Goal: Browse casually: Explore the website without a specific task or goal

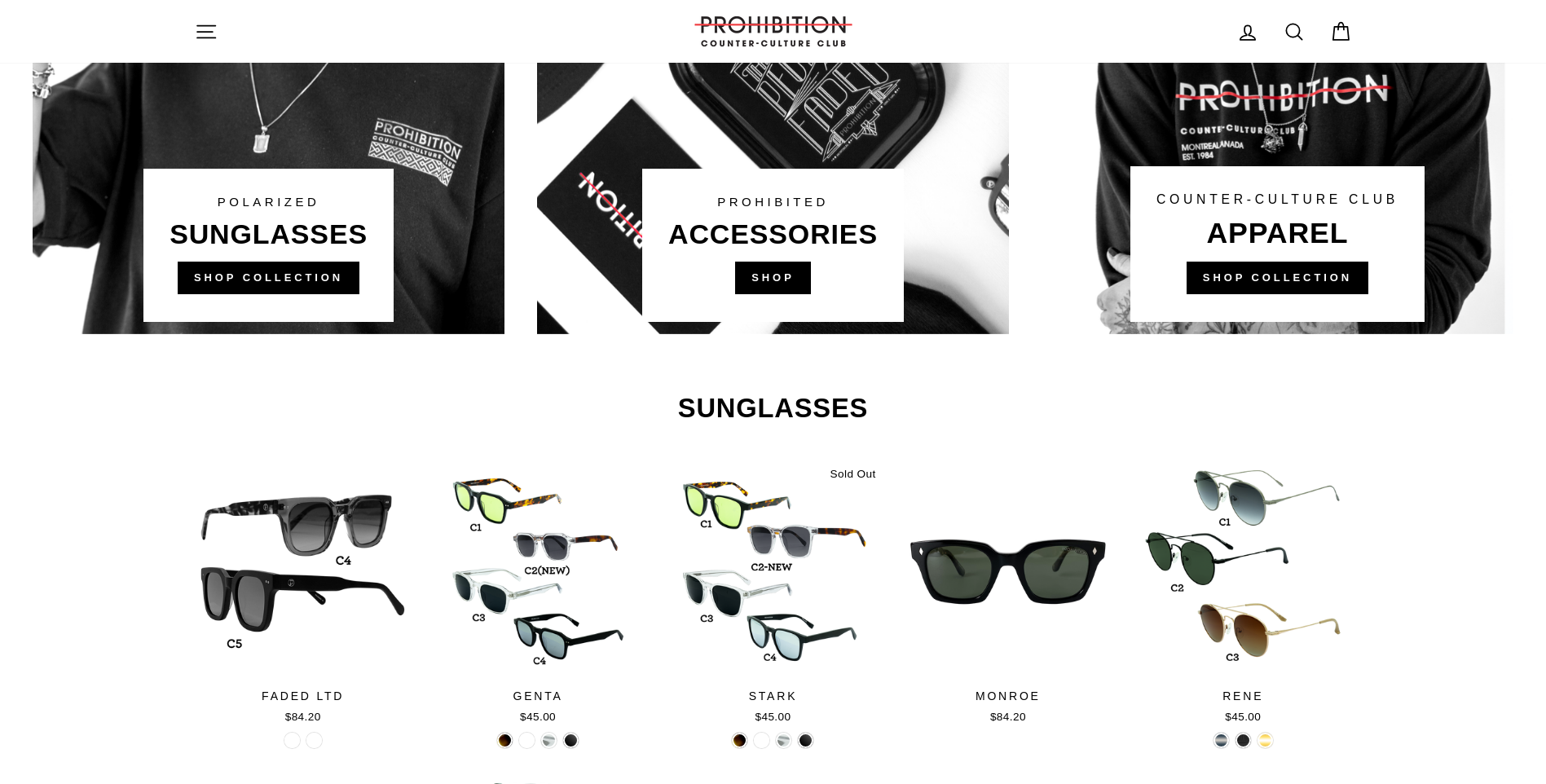
scroll to position [1467, 0]
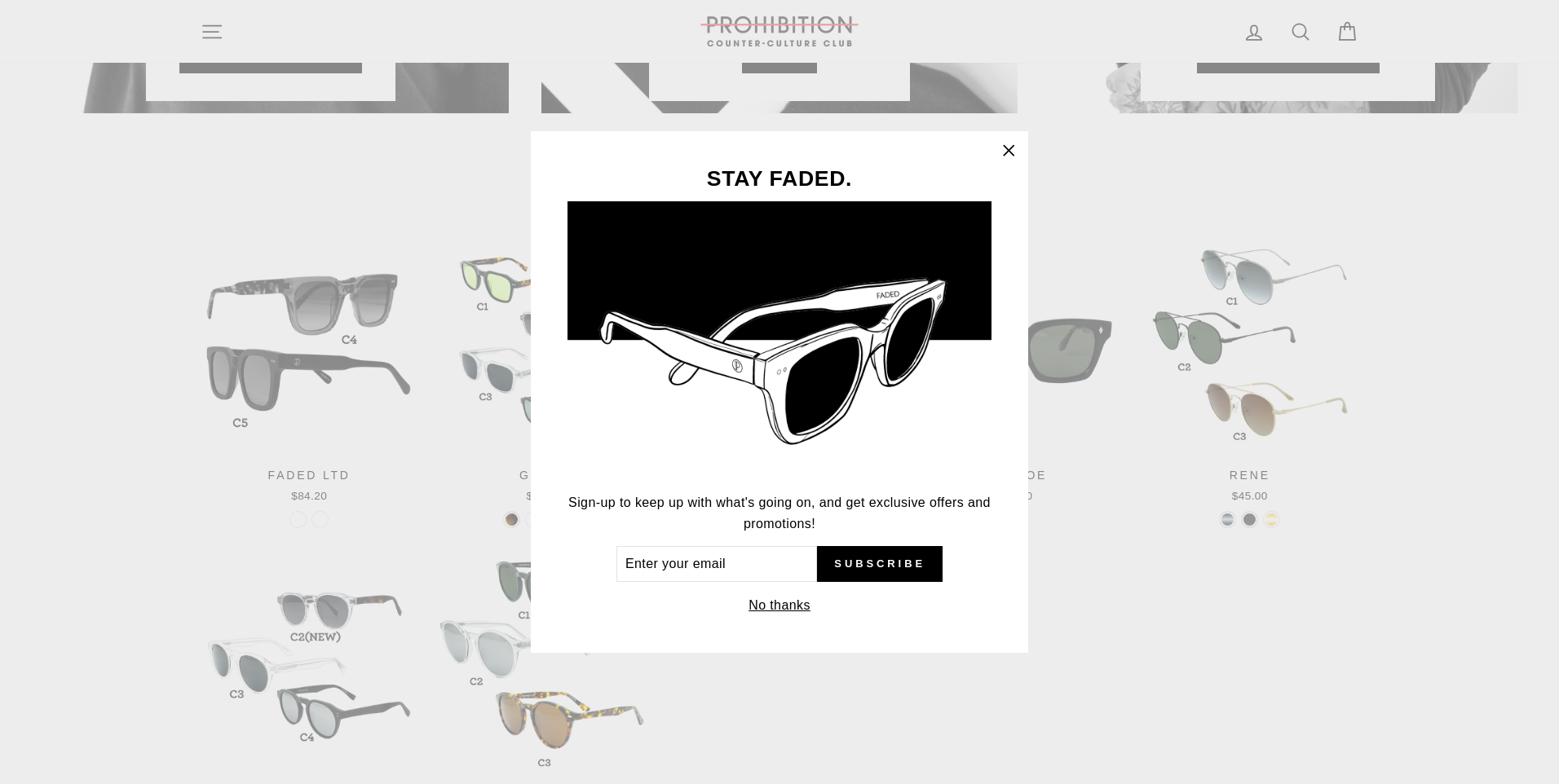
click at [1023, 172] on div "STAY FADED. Sign-up to keep up with what's going on, and get exclusive offers a…" at bounding box center [779, 392] width 497 height 523
click at [1030, 168] on div "STAY FADED. Sign-up to keep up with what's going on, and get exclusive offers a…" at bounding box center [780, 392] width 1559 height 784
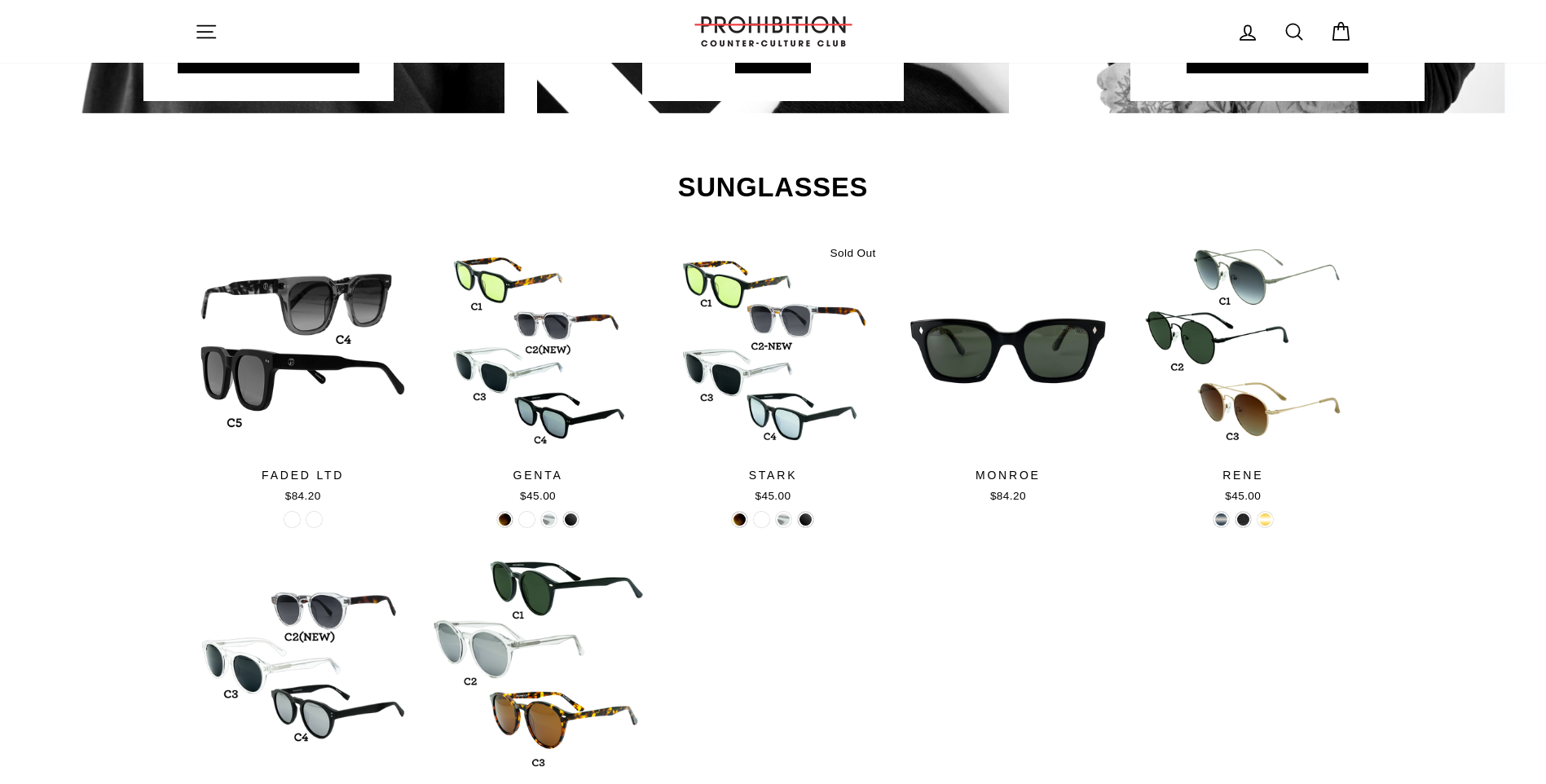
drag, startPoint x: 1030, startPoint y: 168, endPoint x: 991, endPoint y: 142, distance: 46.9
click at [987, 138] on div "STAY FADED. Sign-up to keep up with what's going on, and get exclusive offers a…" at bounding box center [773, 392] width 1546 height 784
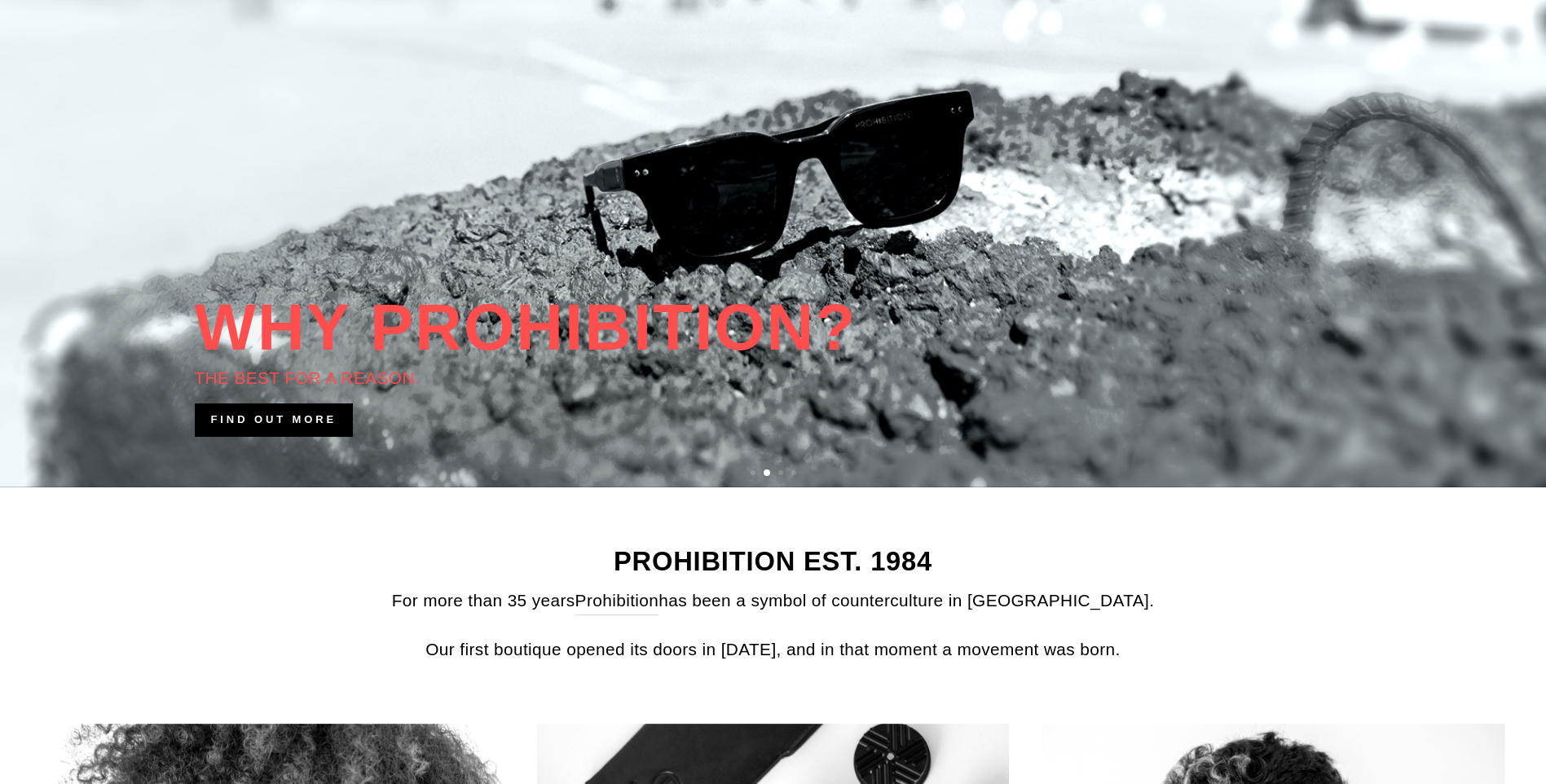
scroll to position [0, 0]
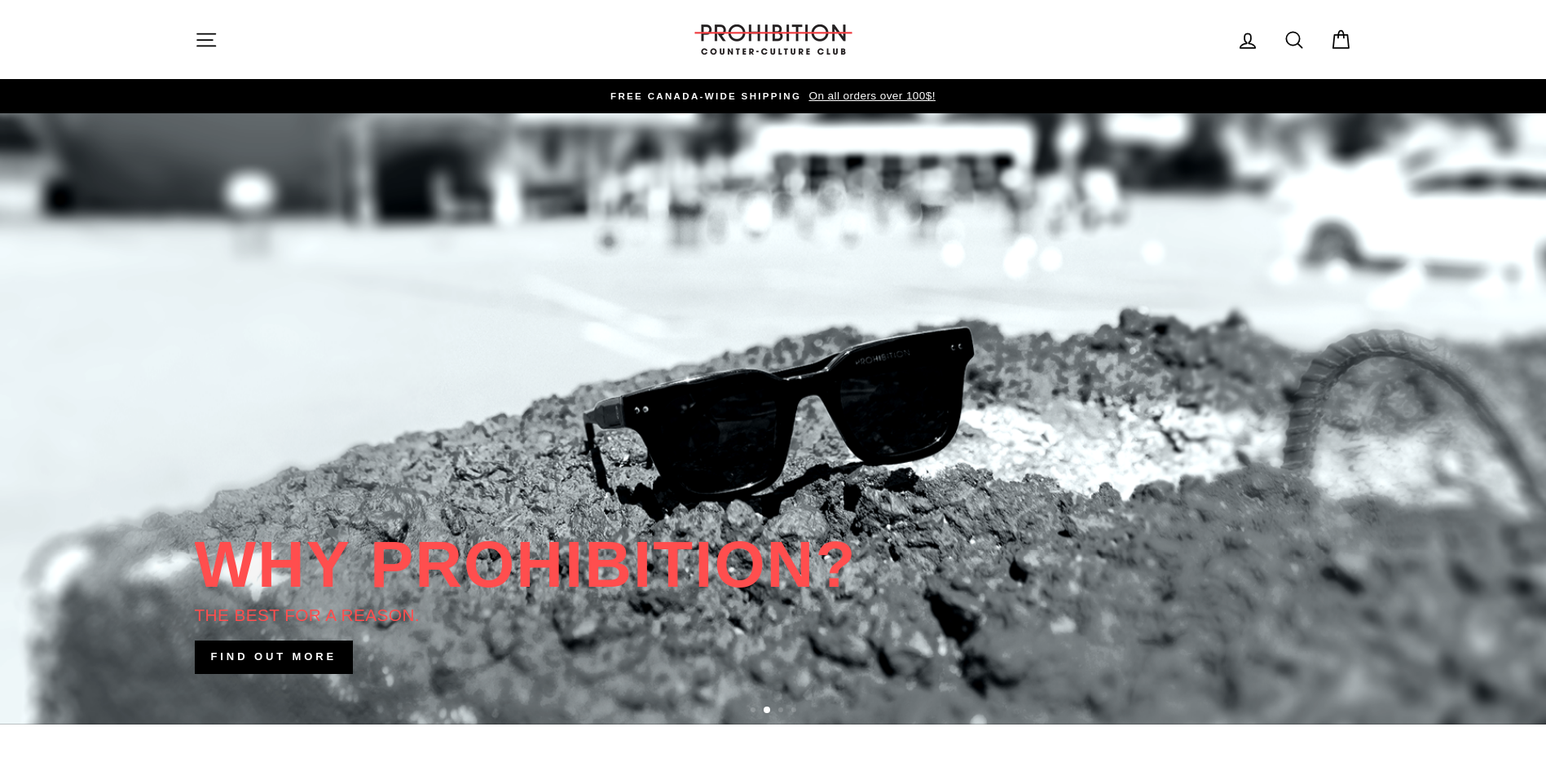
click at [746, 47] on img at bounding box center [773, 40] width 163 height 31
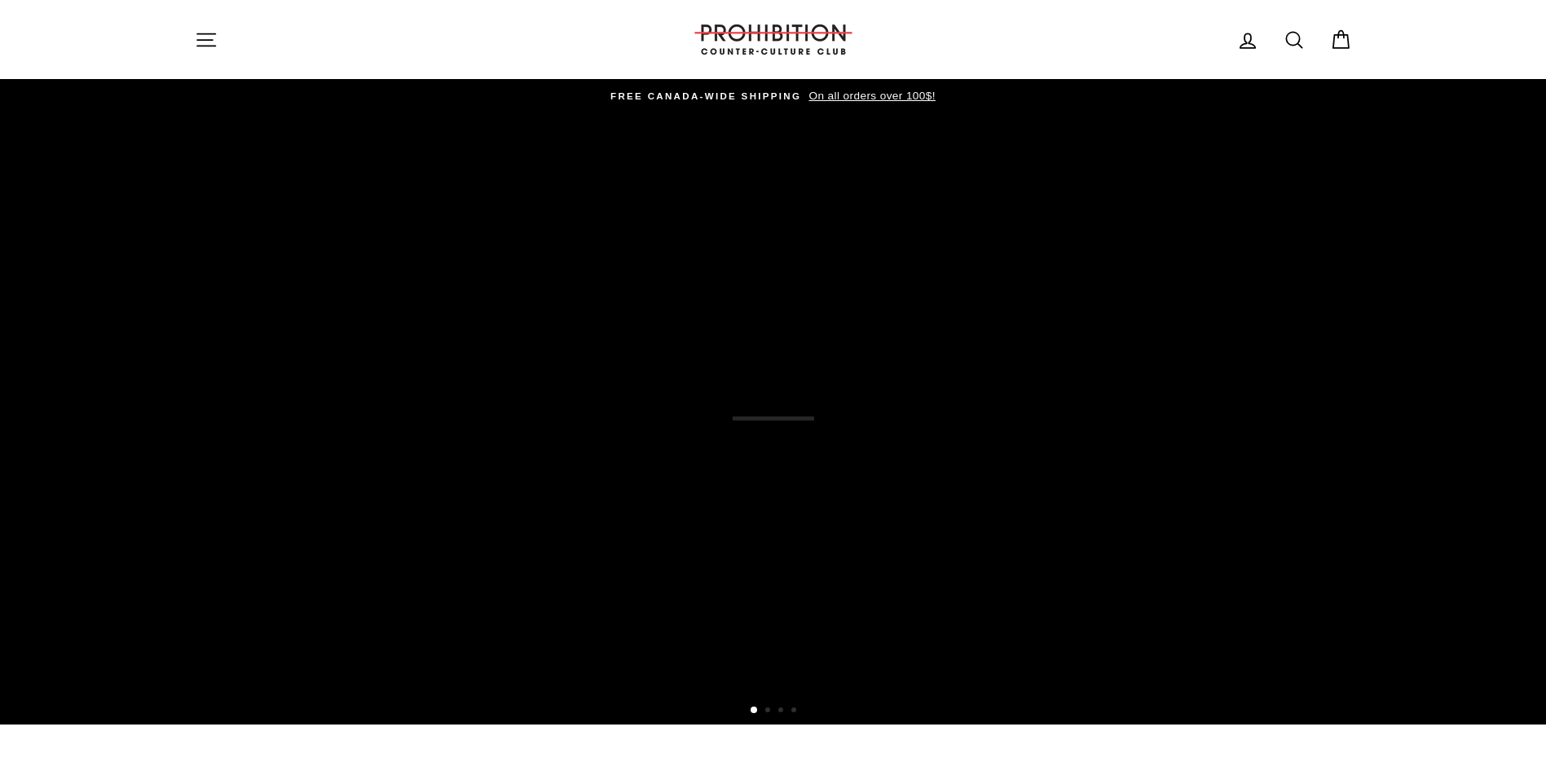
click at [281, 34] on div "Site navigation" at bounding box center [431, 39] width 473 height 47
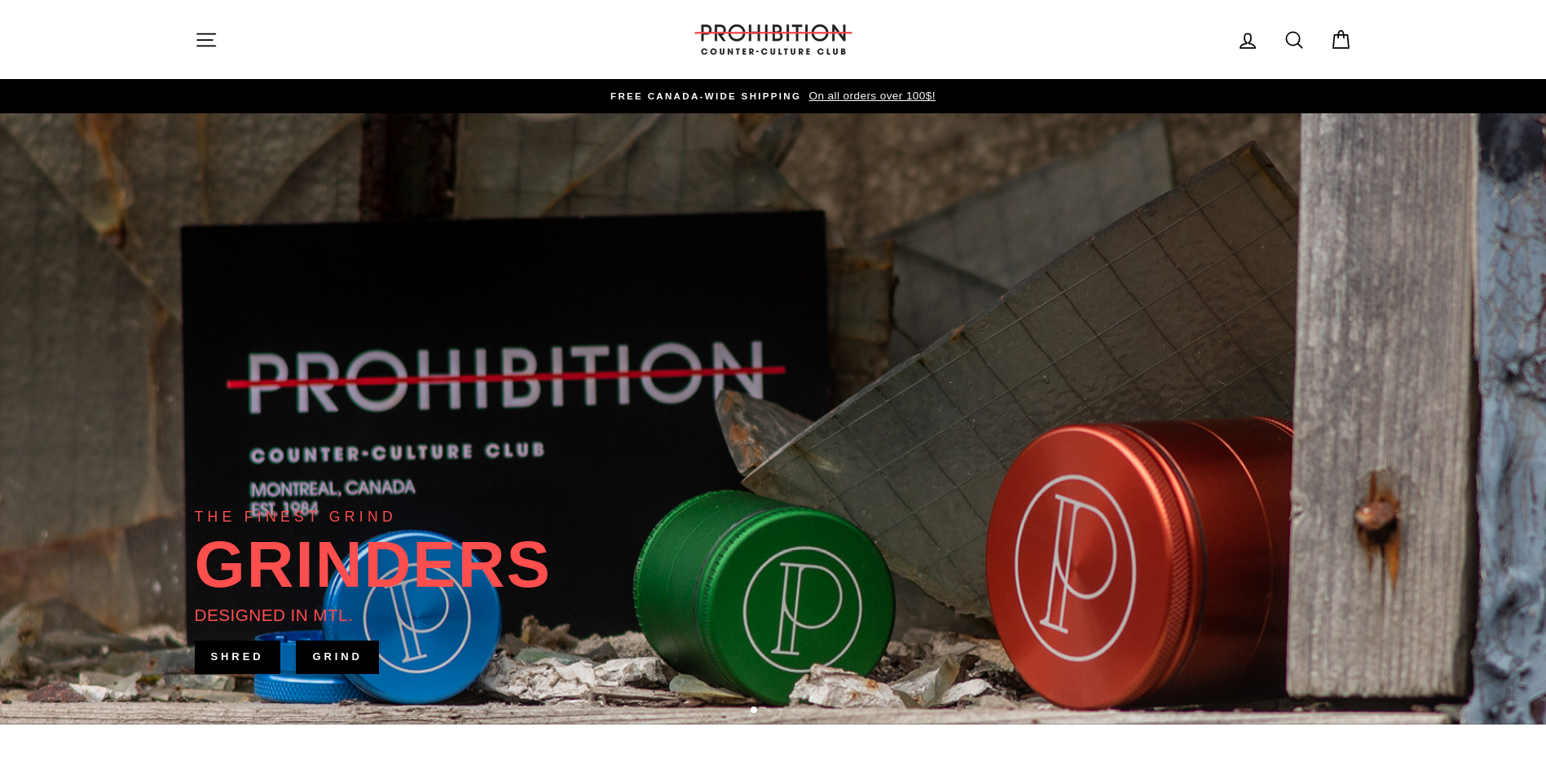
click at [213, 34] on icon "button" at bounding box center [206, 40] width 23 height 23
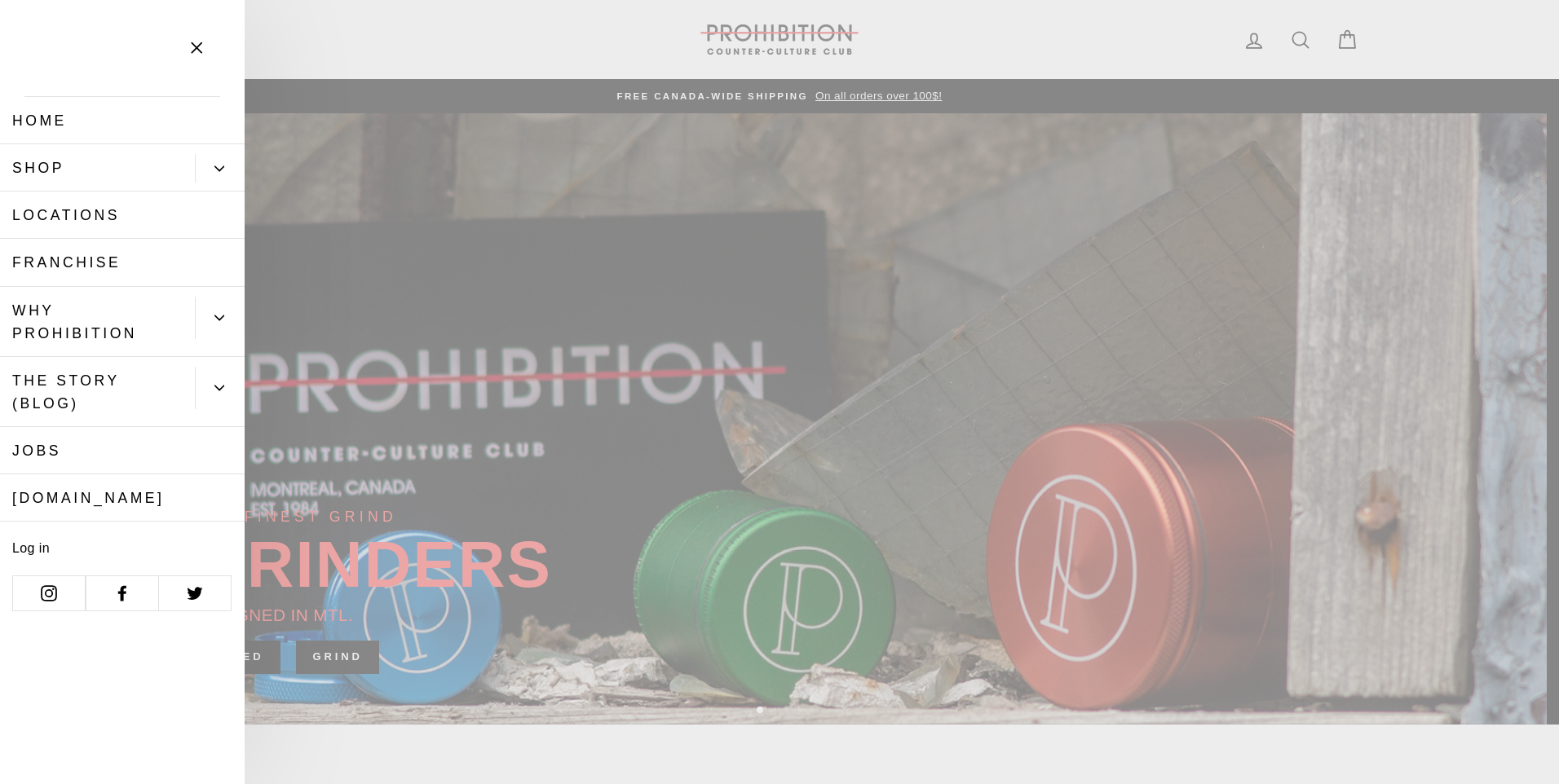
click at [238, 164] on button "Primary" at bounding box center [219, 168] width 50 height 29
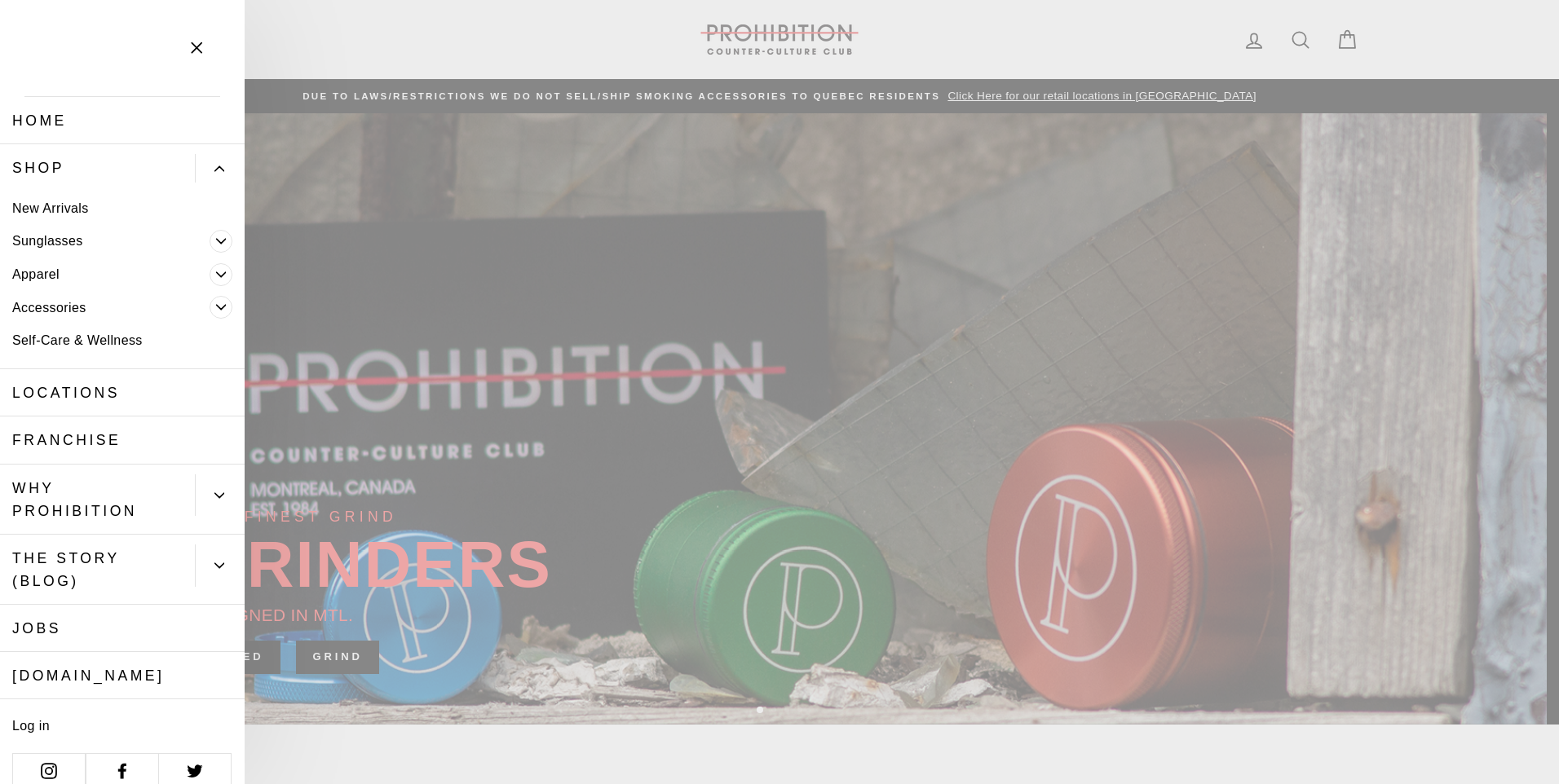
click at [73, 267] on link "Apparel" at bounding box center [104, 274] width 210 height 34
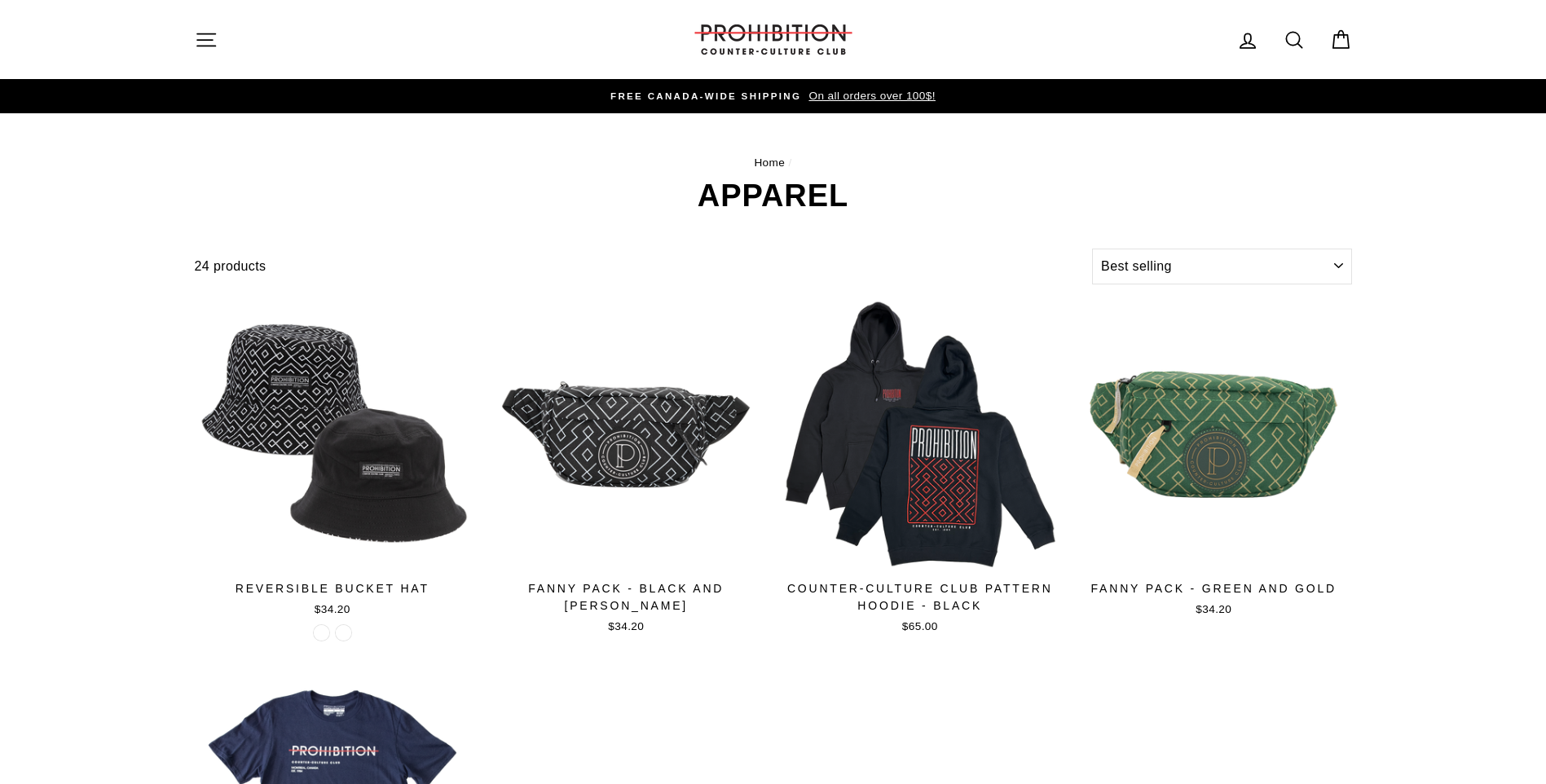
select select "best-selling"
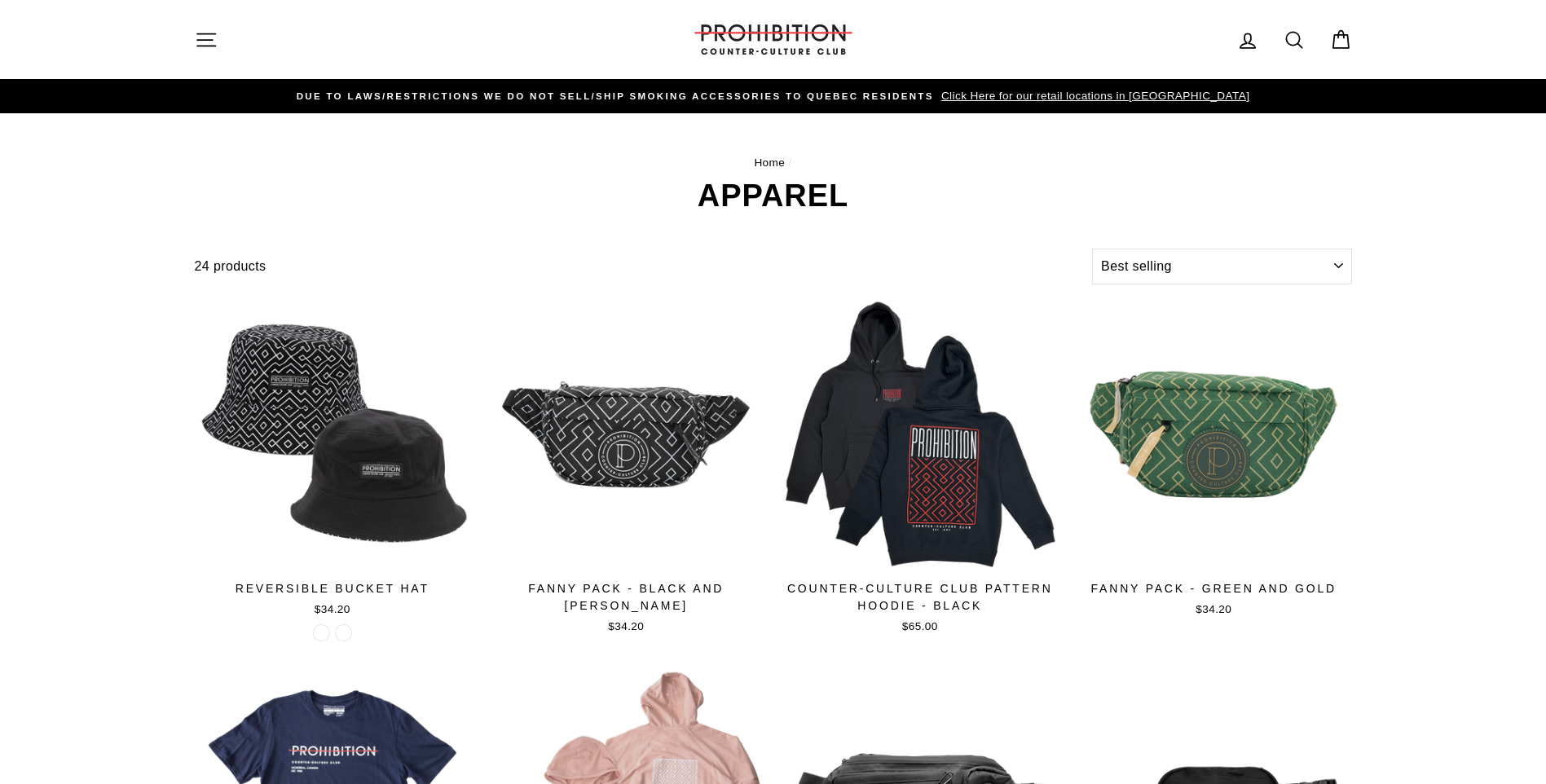
click at [203, 33] on icon "button" at bounding box center [206, 40] width 23 height 23
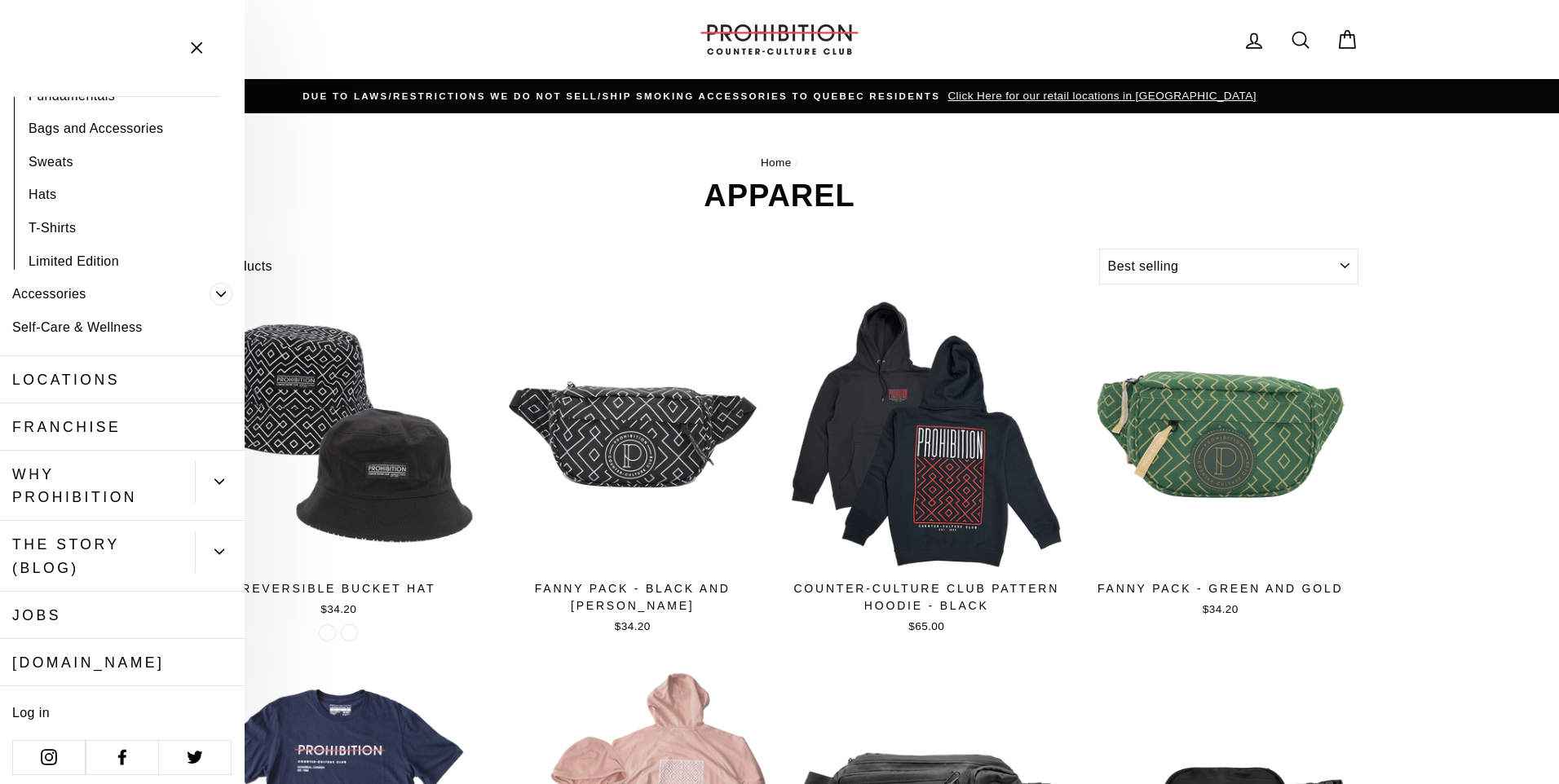
scroll to position [218, 0]
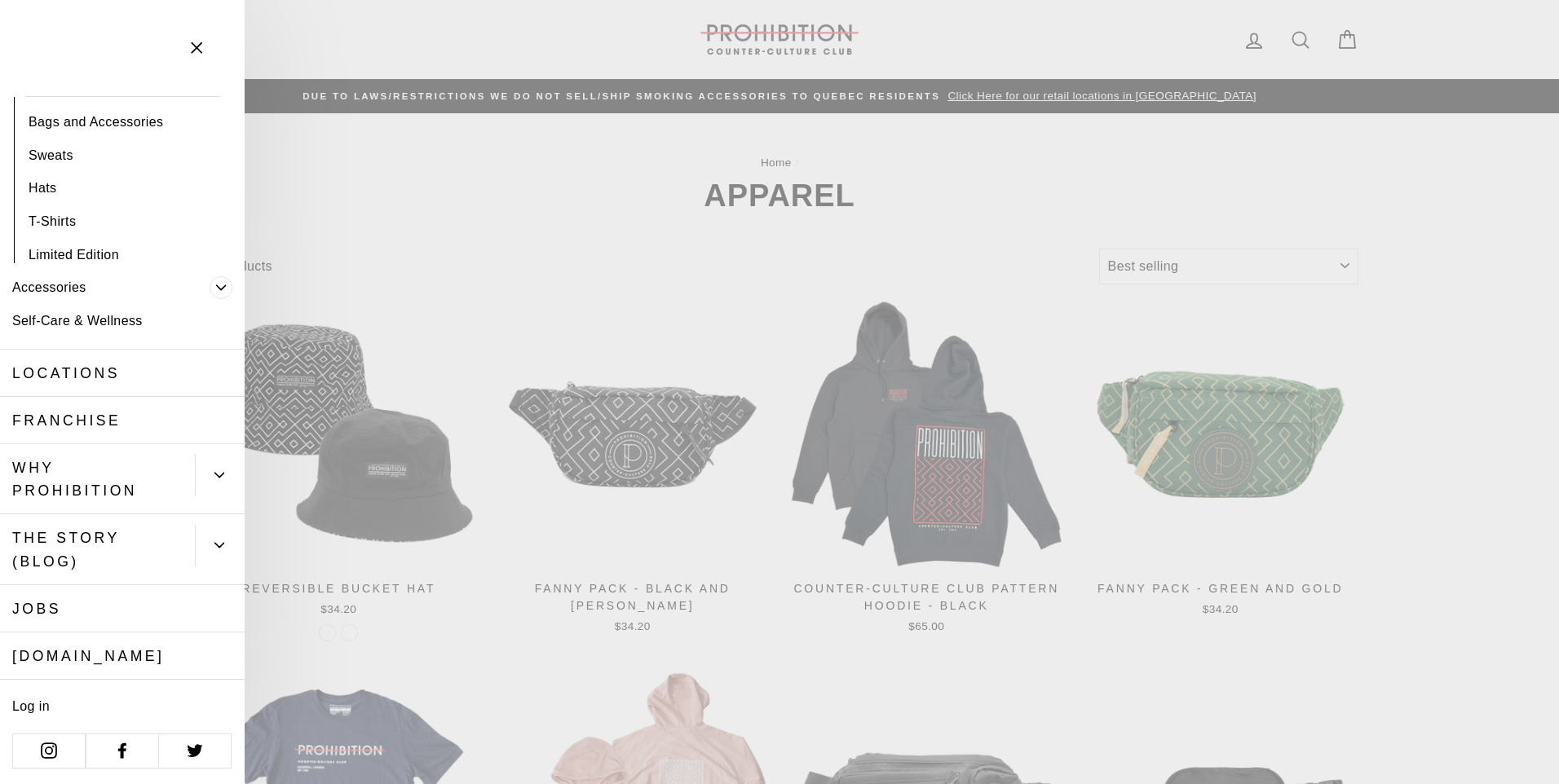
click at [72, 331] on link "Self-Care & Wellness" at bounding box center [122, 321] width 244 height 34
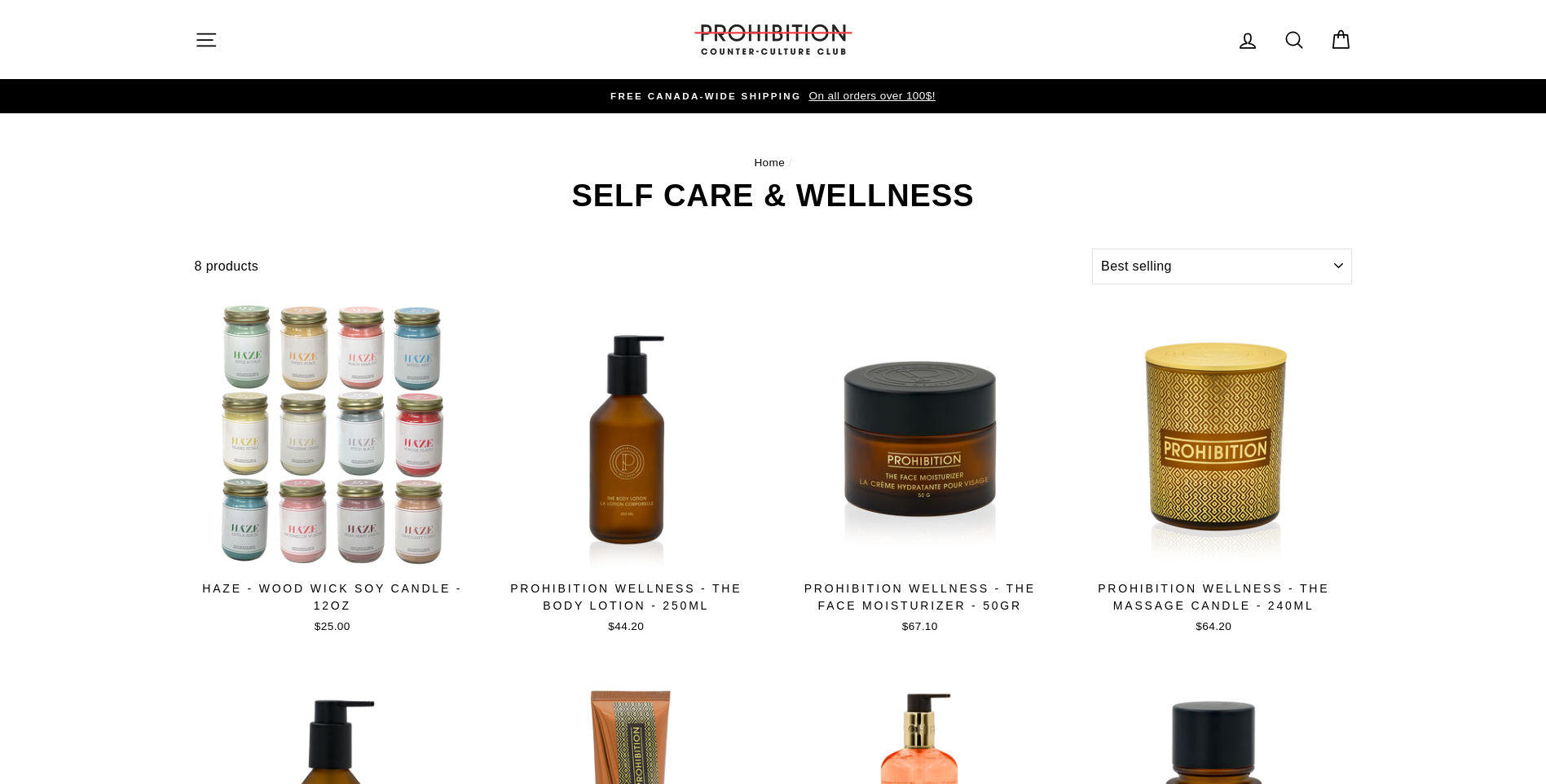
select select "best-selling"
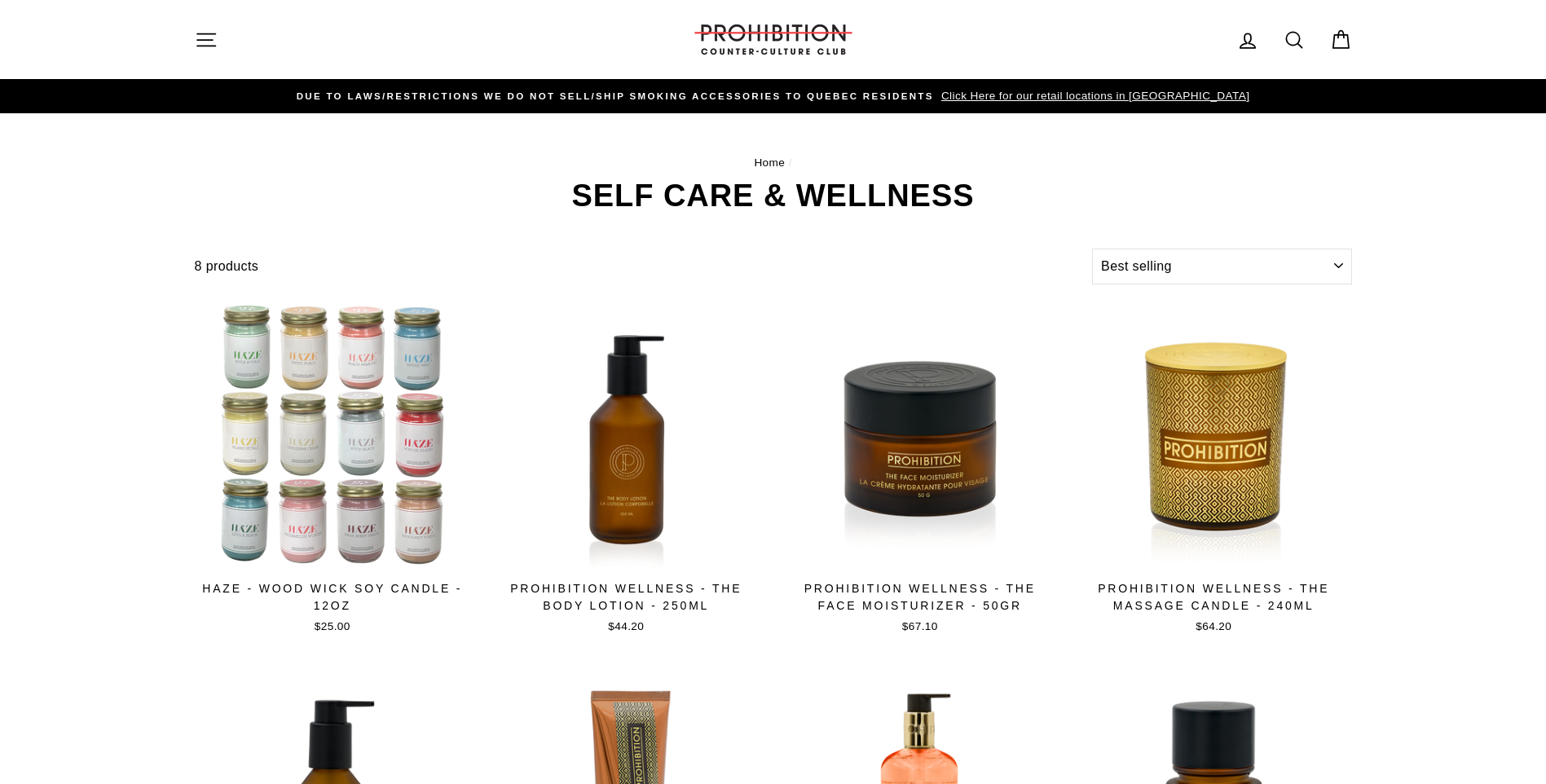
click at [200, 45] on icon "button" at bounding box center [206, 40] width 23 height 23
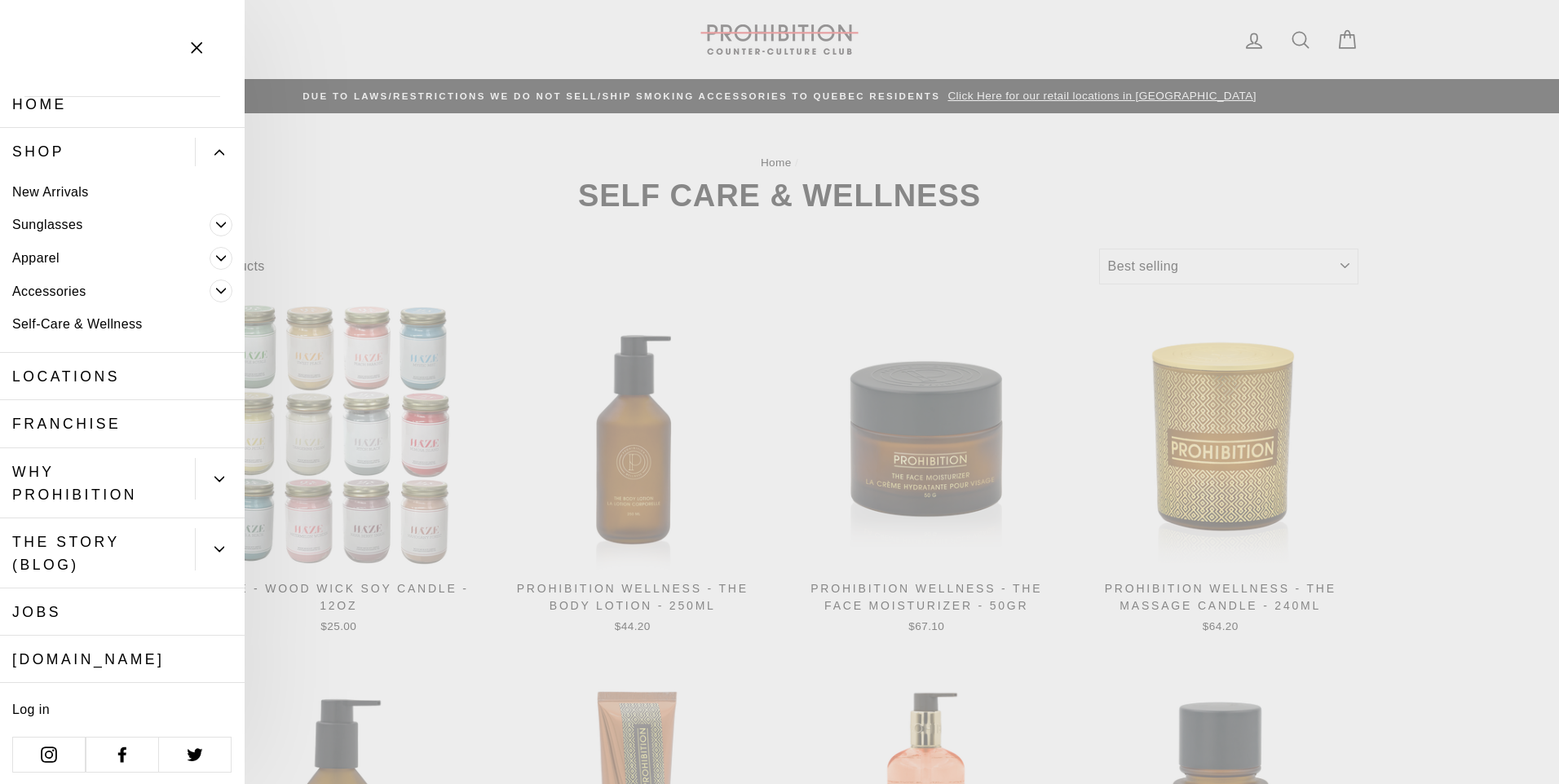
scroll to position [20, 0]
click at [80, 462] on link "WHY PROHIBITION" at bounding box center [97, 479] width 194 height 70
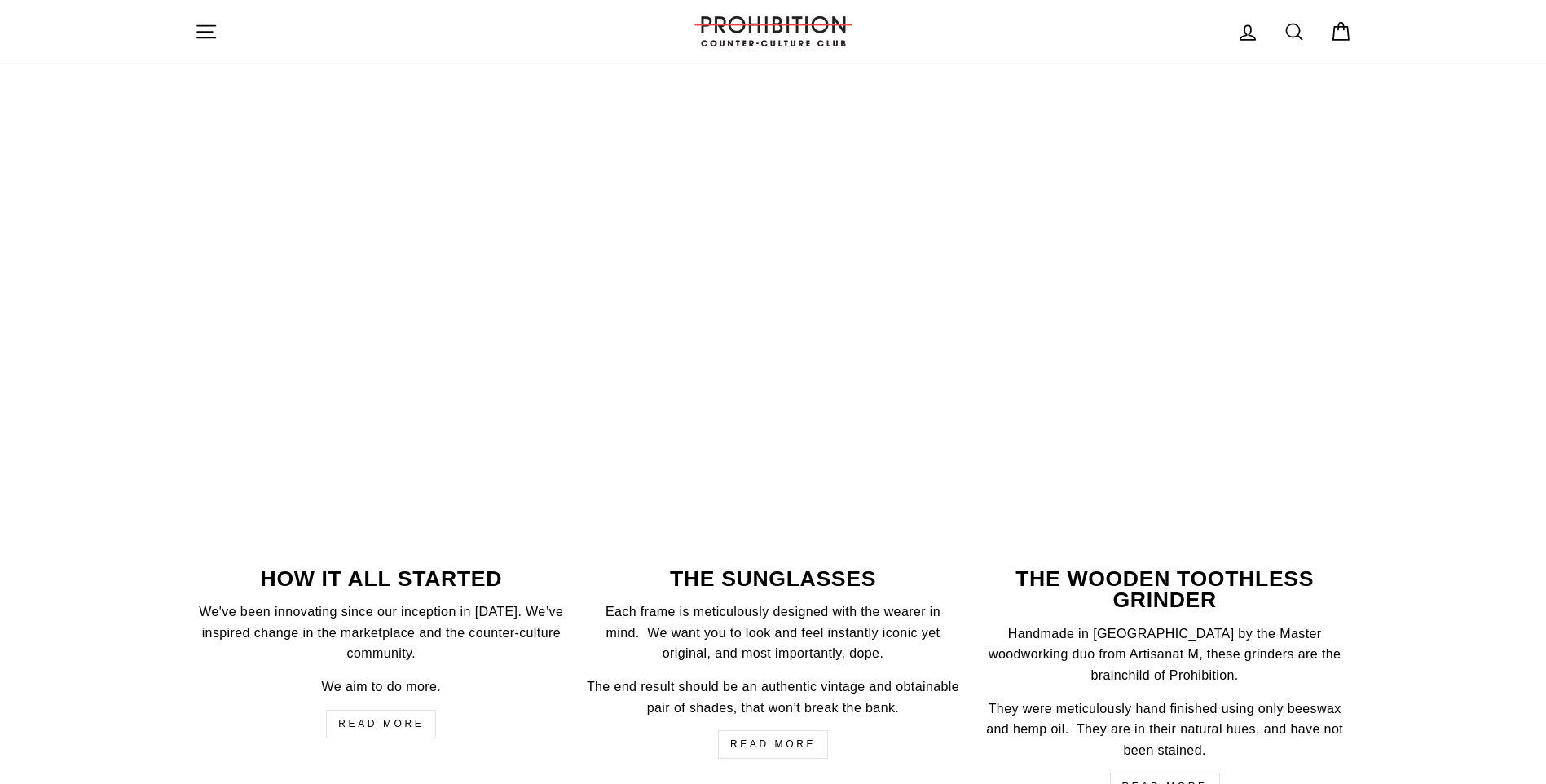
scroll to position [2119, 0]
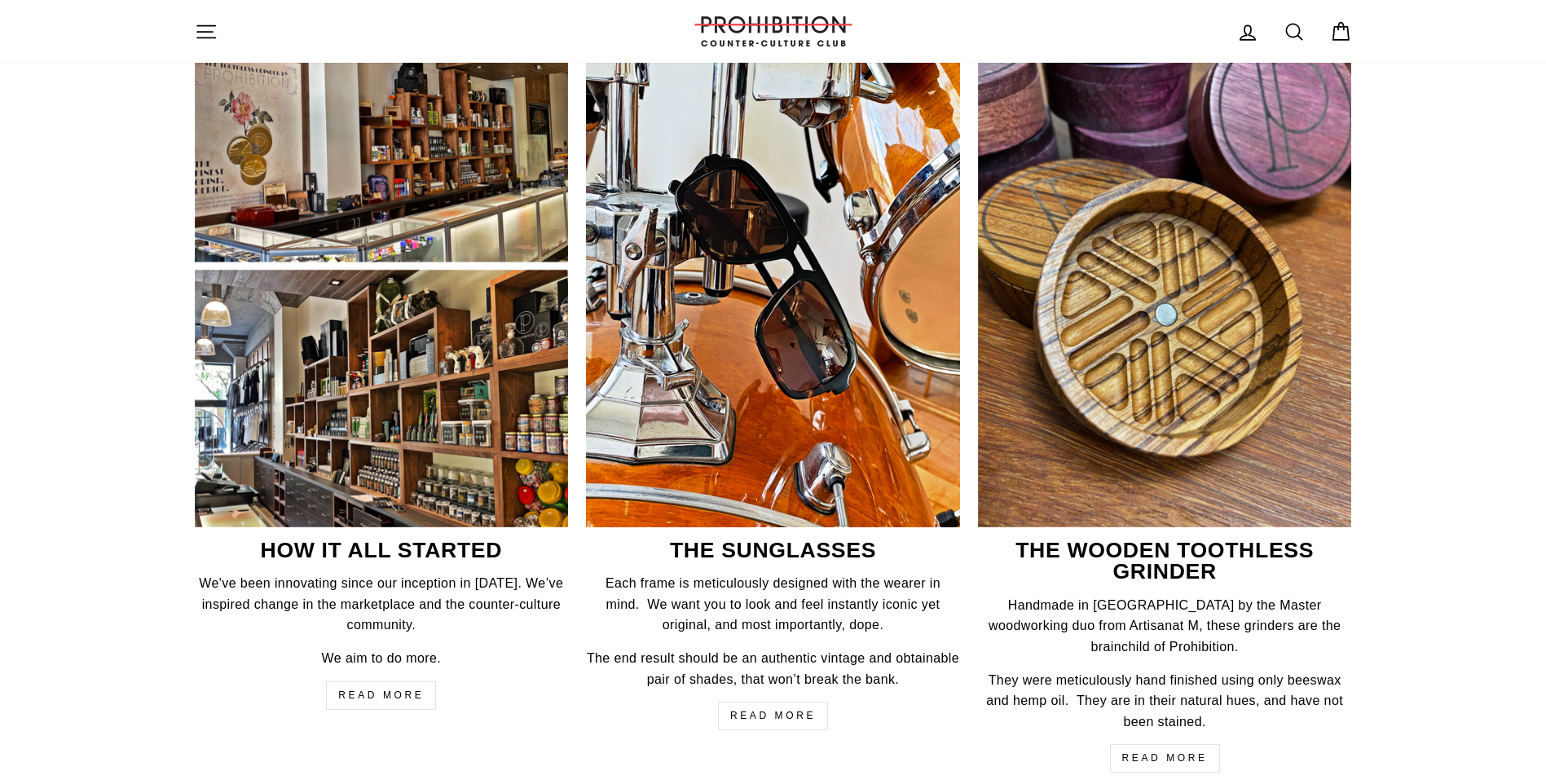
click at [437, 453] on img at bounding box center [381, 278] width 374 height 499
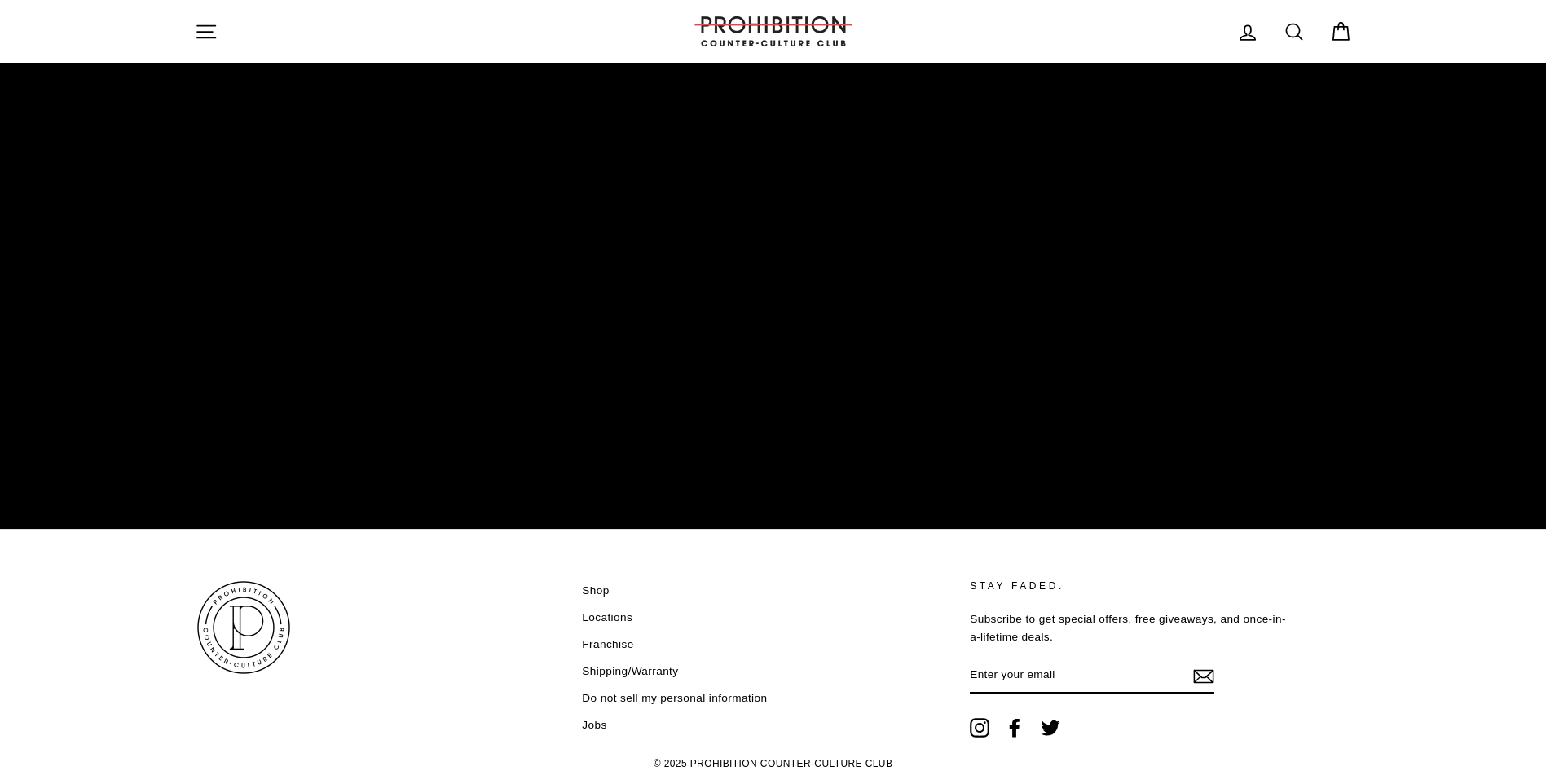
scroll to position [6696, 0]
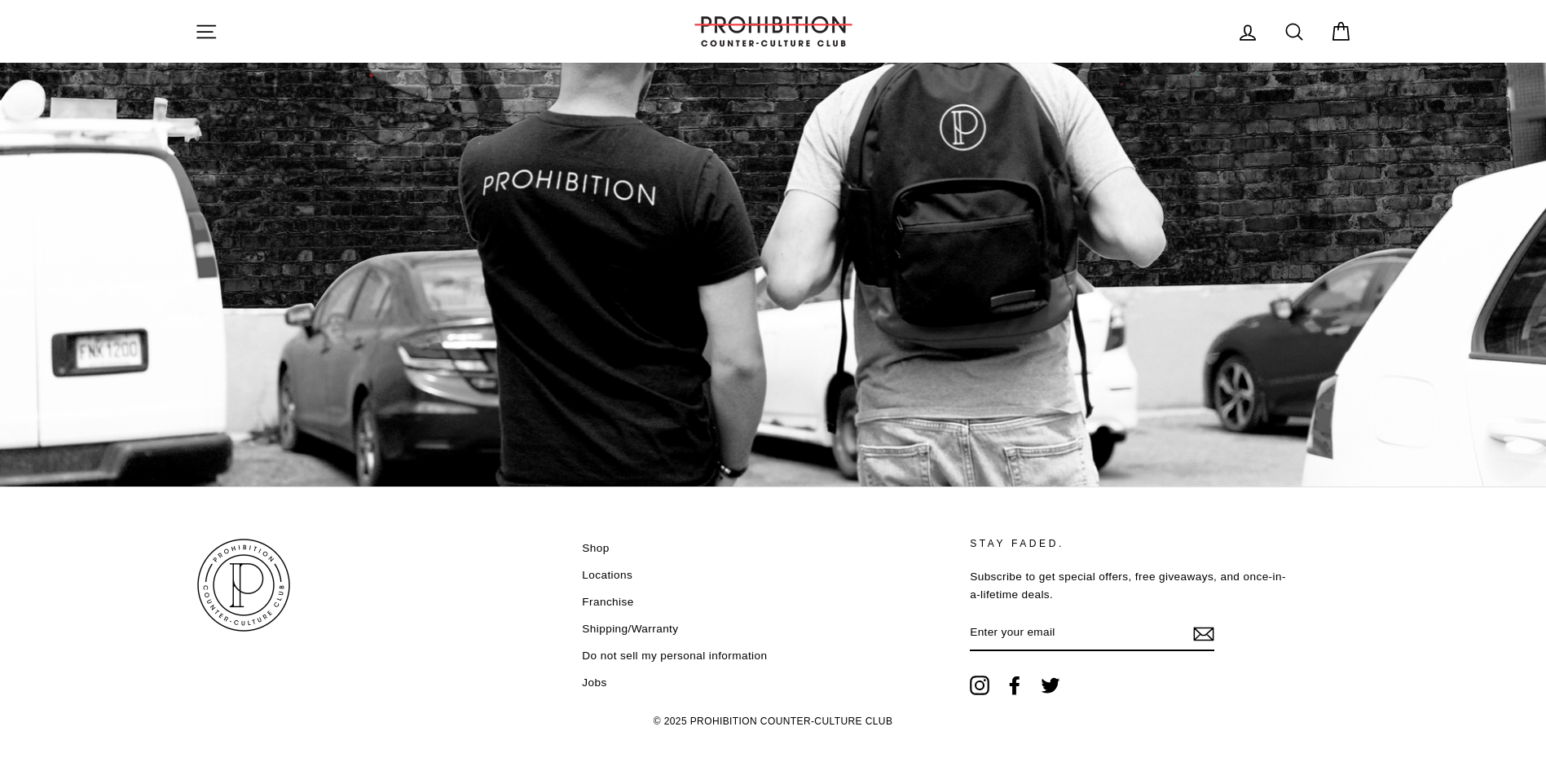
click at [603, 539] on link "Shop" at bounding box center [595, 549] width 27 height 25
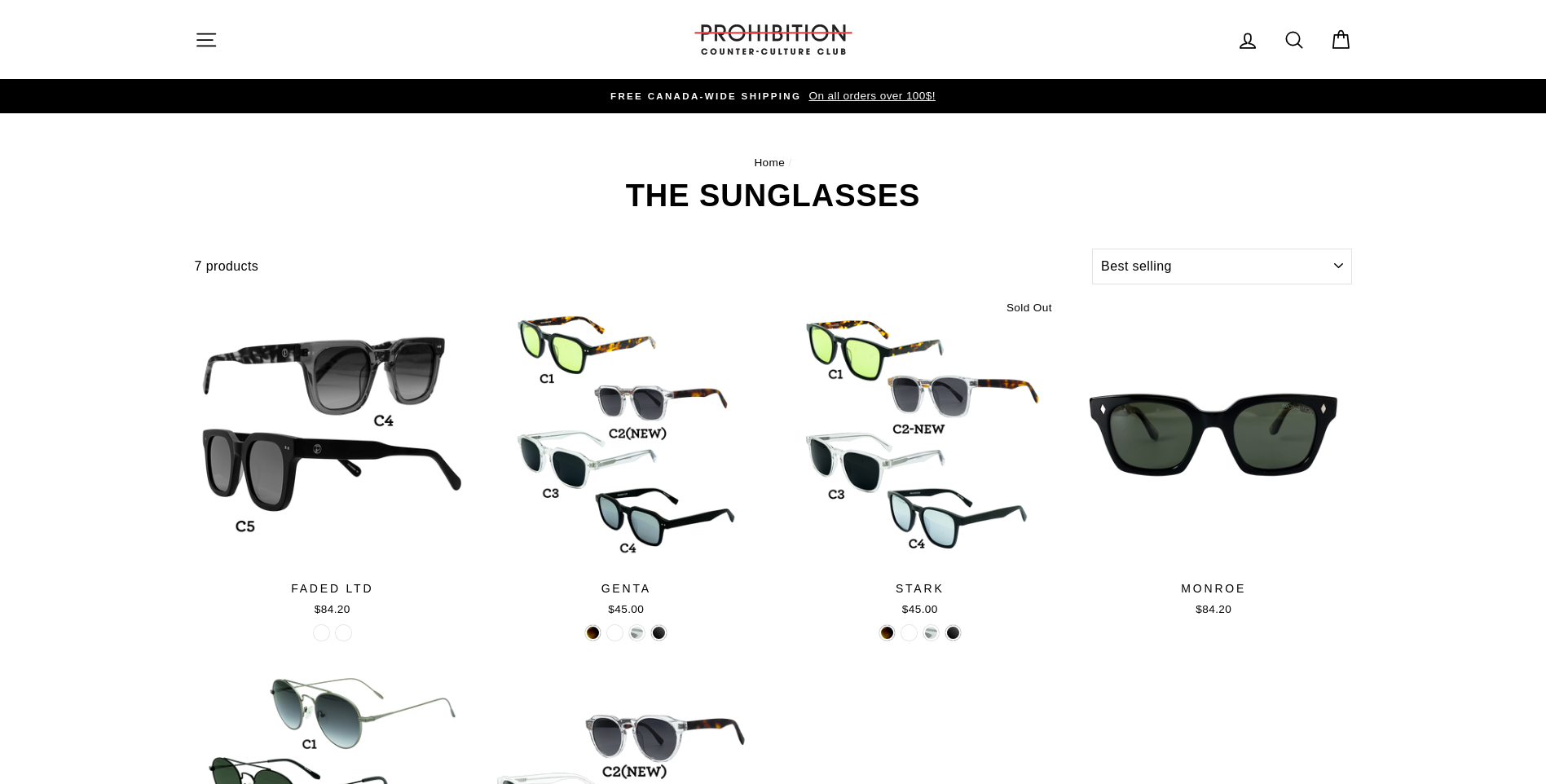
select select "best-selling"
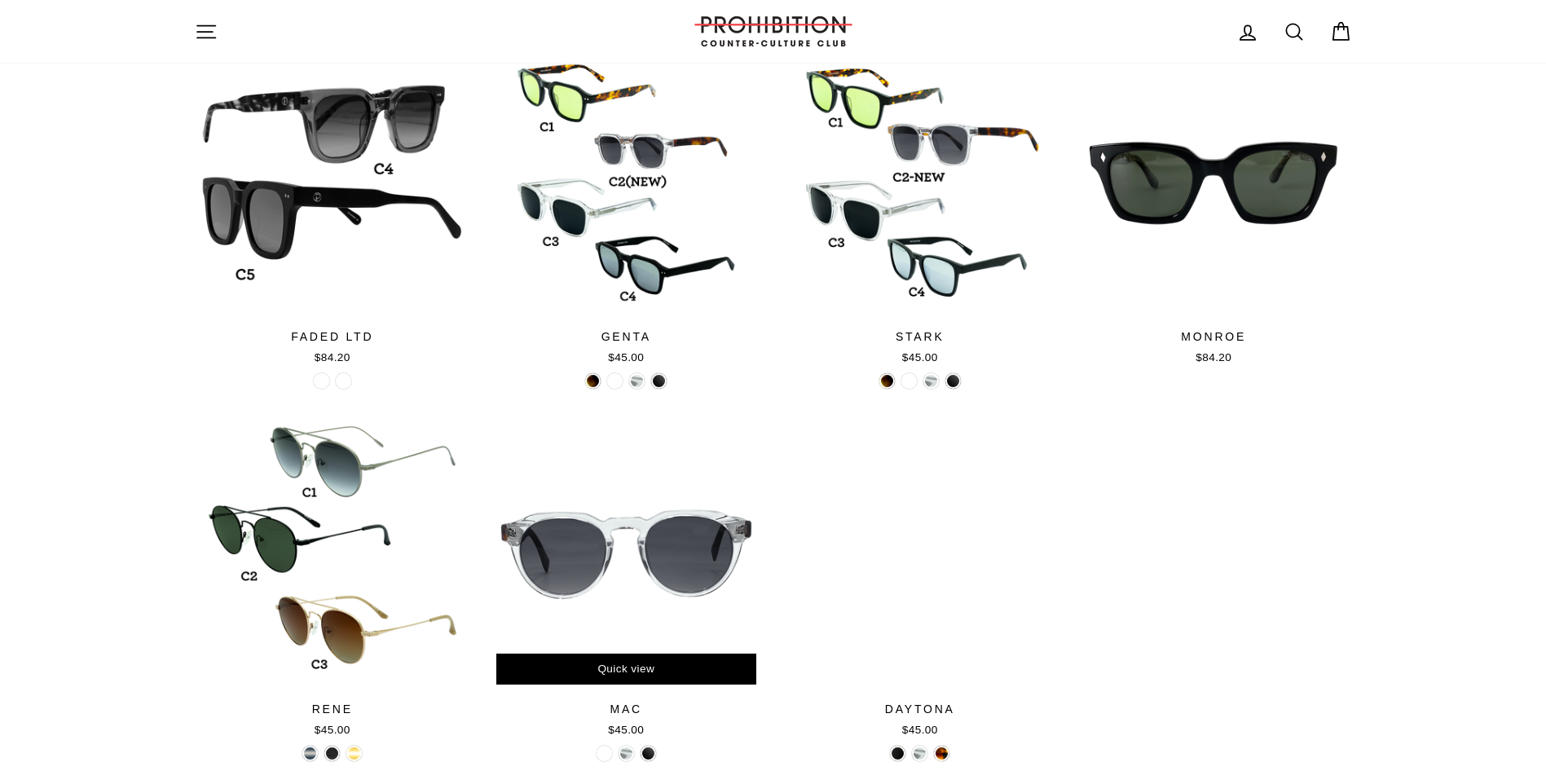
scroll to position [56, 0]
